Goal: Consume media (video, audio)

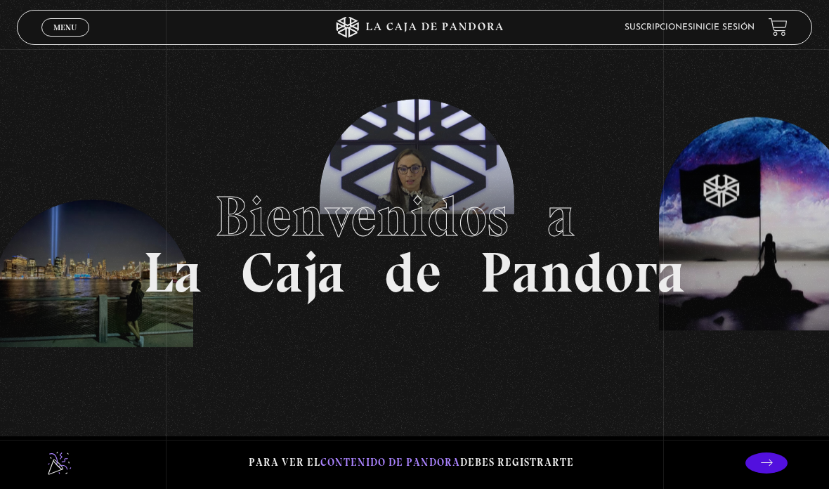
click at [737, 26] on link "Inicie sesión" at bounding box center [723, 27] width 62 height 8
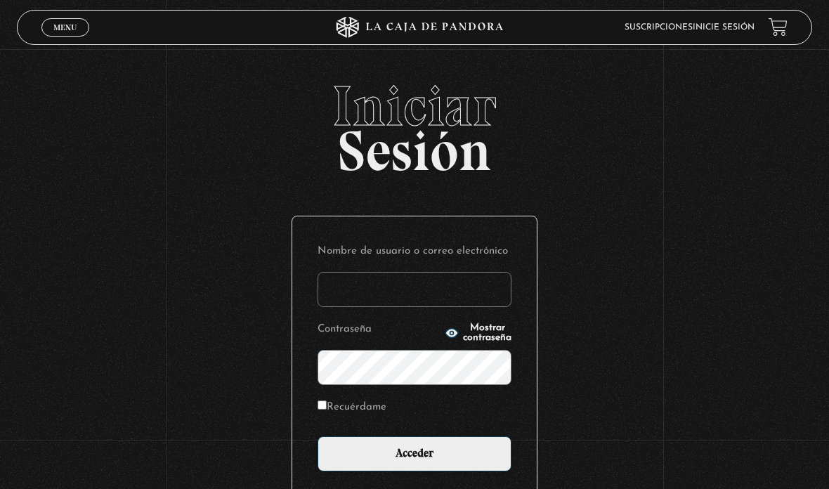
type input "[EMAIL_ADDRESS][DOMAIN_NAME]"
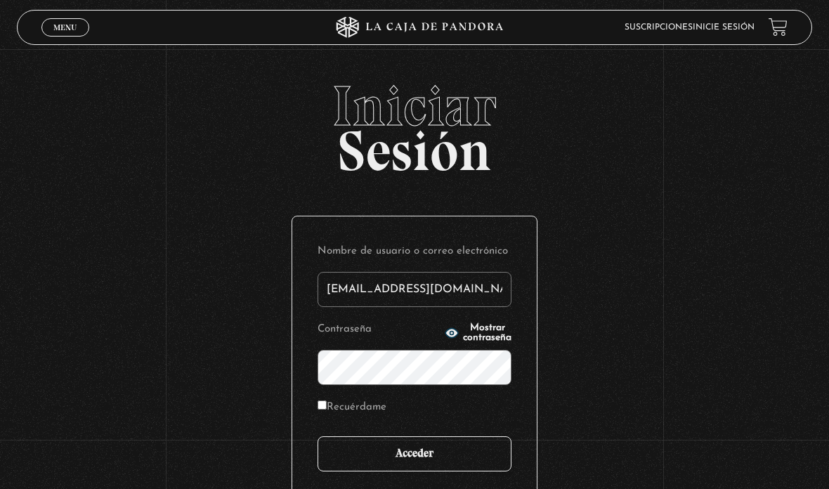
click at [450, 454] on input "Acceder" at bounding box center [414, 453] width 194 height 35
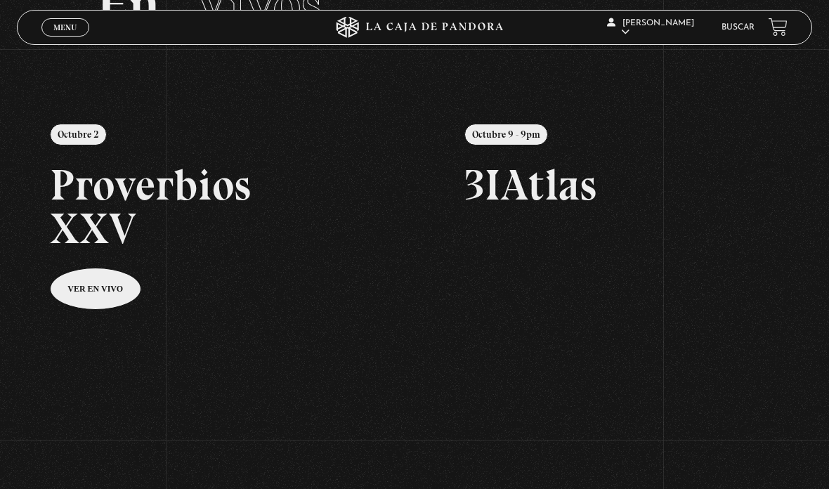
scroll to position [109, 0]
